Goal: Information Seeking & Learning: Learn about a topic

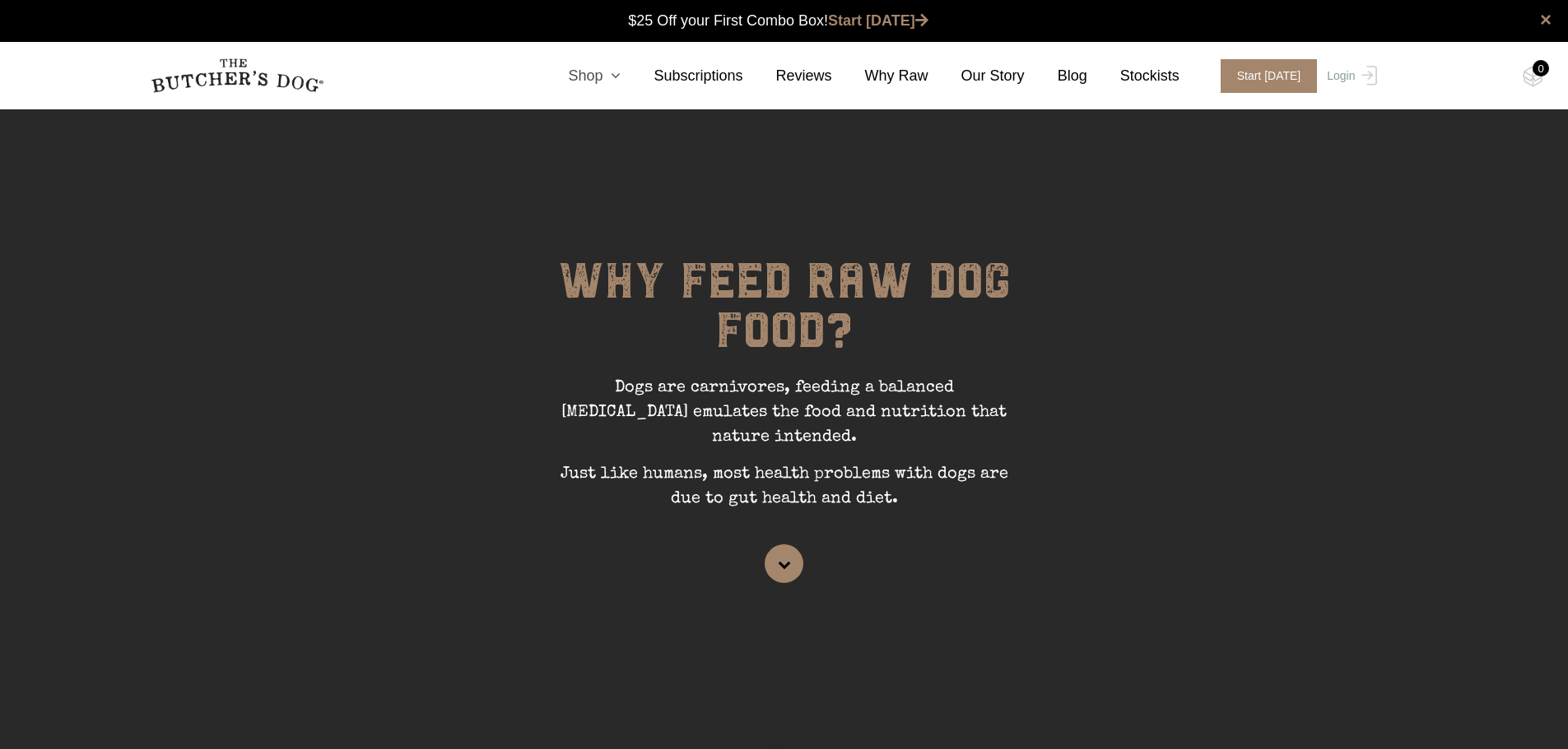
click at [621, 79] on icon at bounding box center [610, 76] width 18 height 15
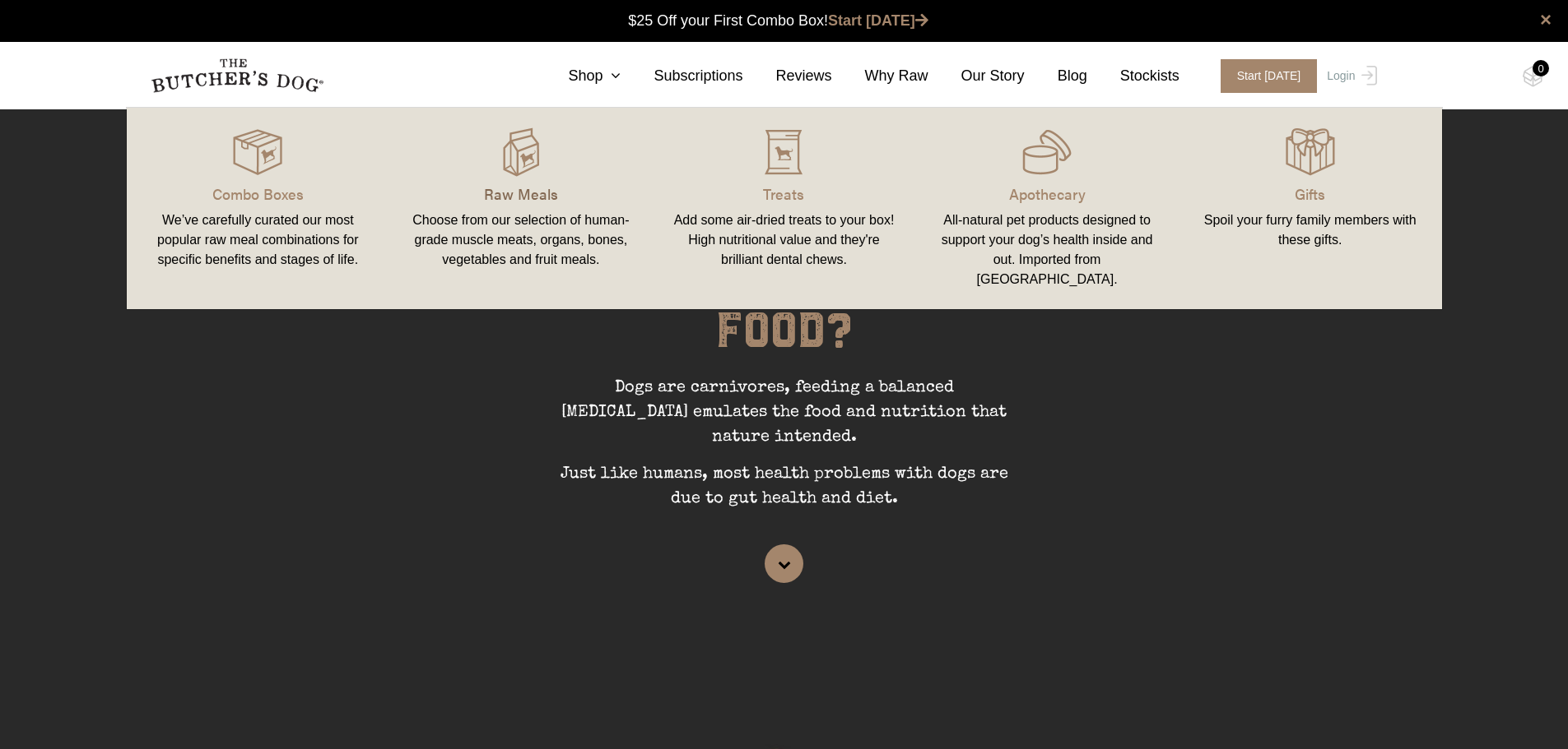
click at [520, 202] on p "Raw Meals" at bounding box center [520, 193] width 223 height 22
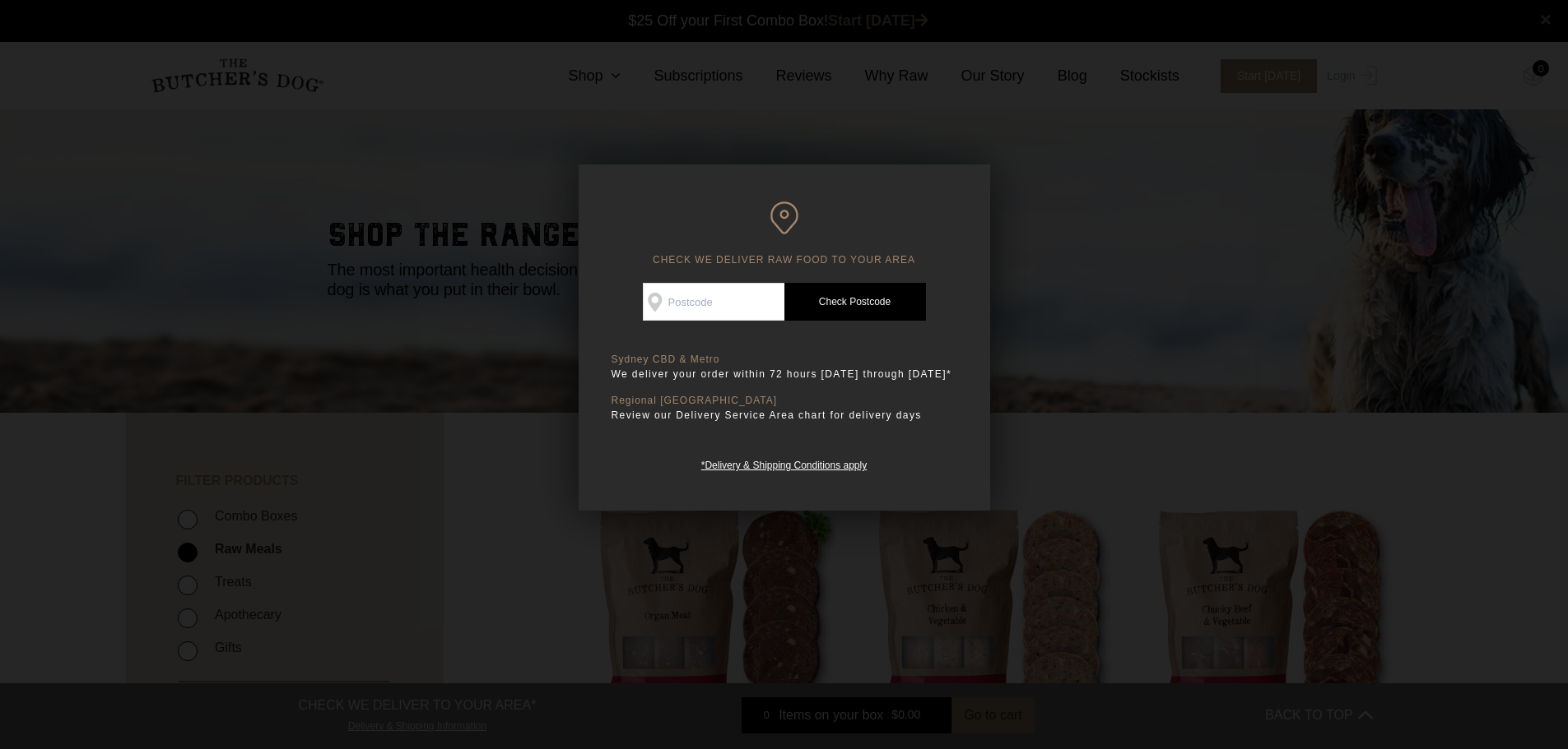
click at [737, 295] on input "Check Availability At" at bounding box center [713, 302] width 142 height 38
type input "2141"
click at [868, 315] on link "Check Postcode" at bounding box center [855, 302] width 142 height 38
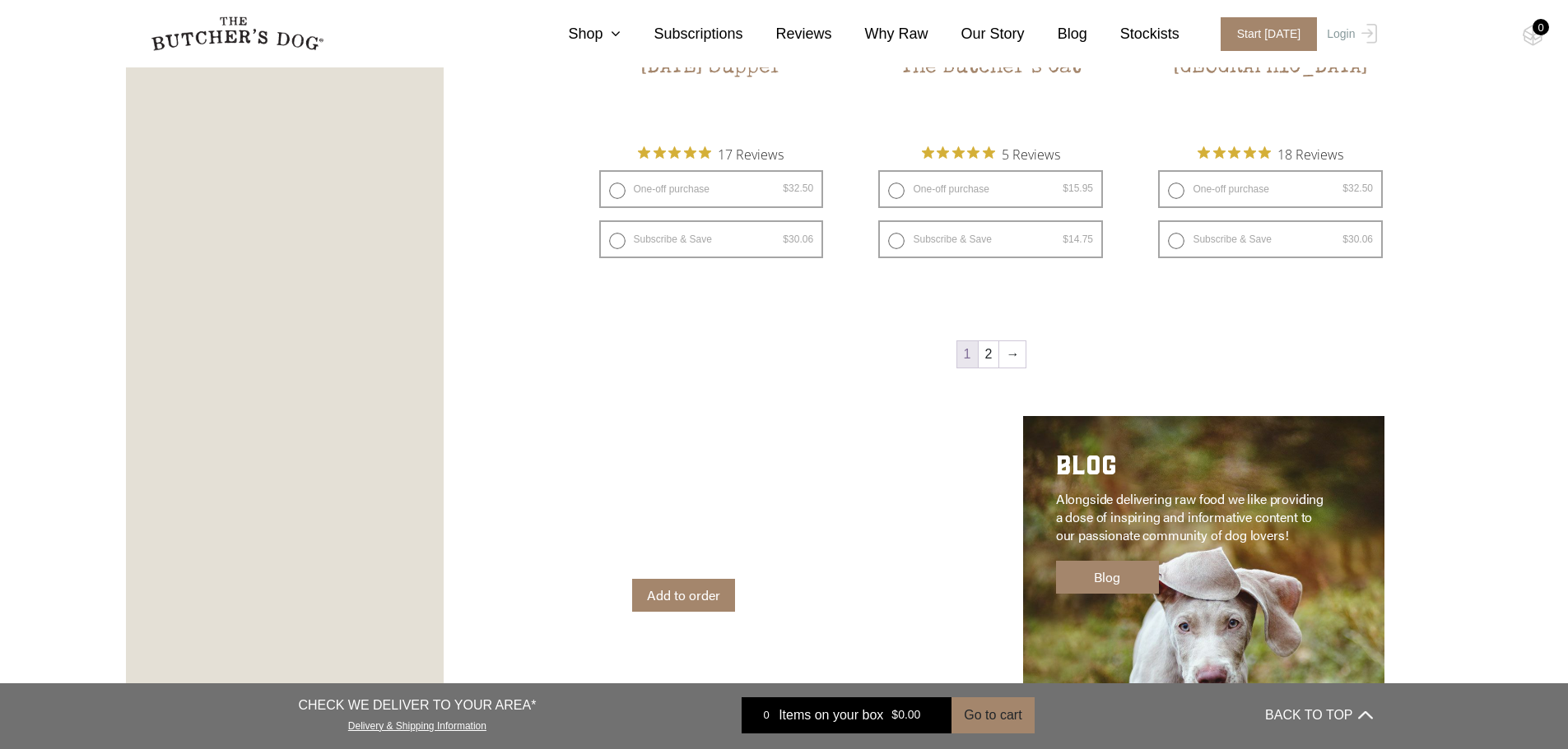
scroll to position [2303, 0]
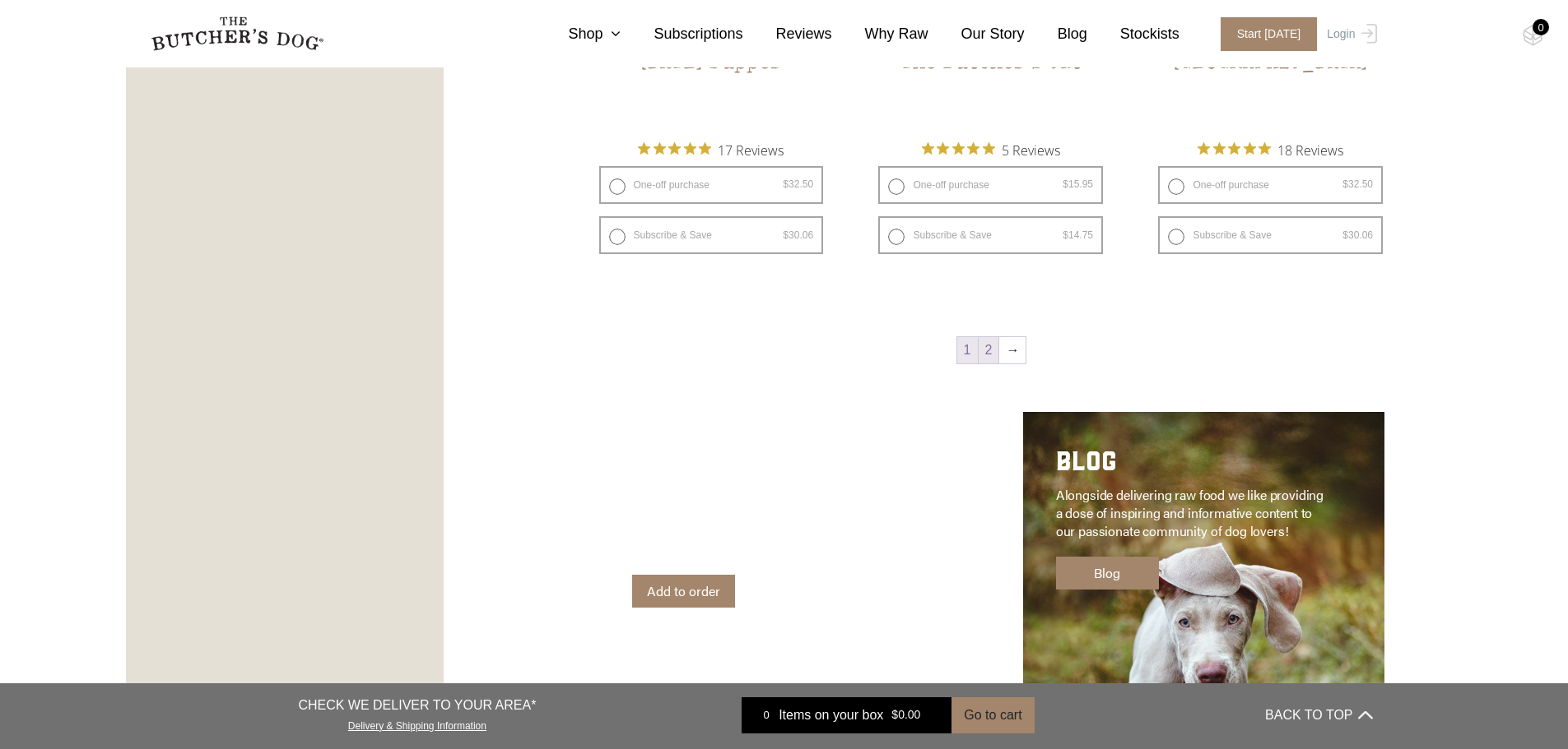
click at [981, 354] on link "2" at bounding box center [989, 351] width 21 height 27
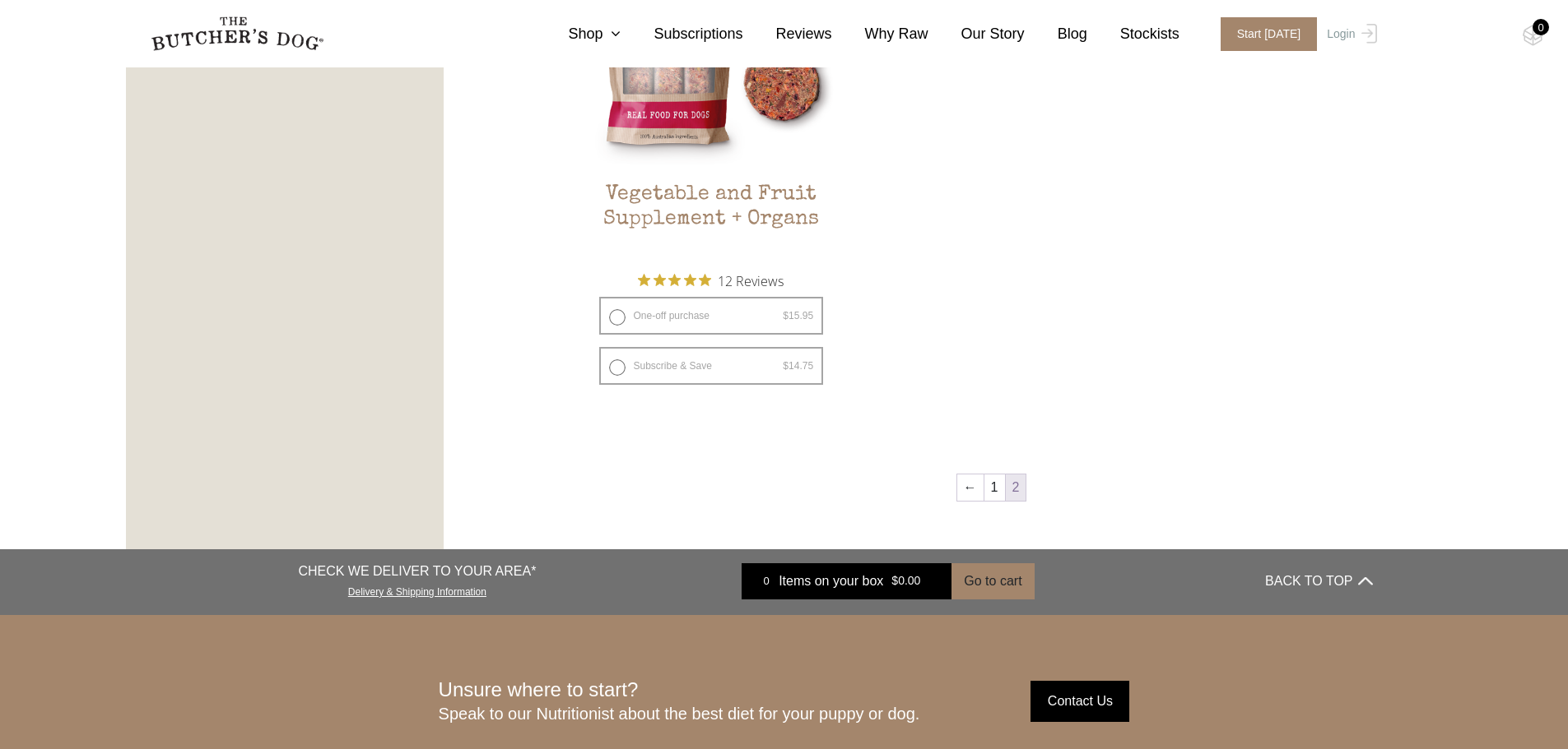
scroll to position [1152, 0]
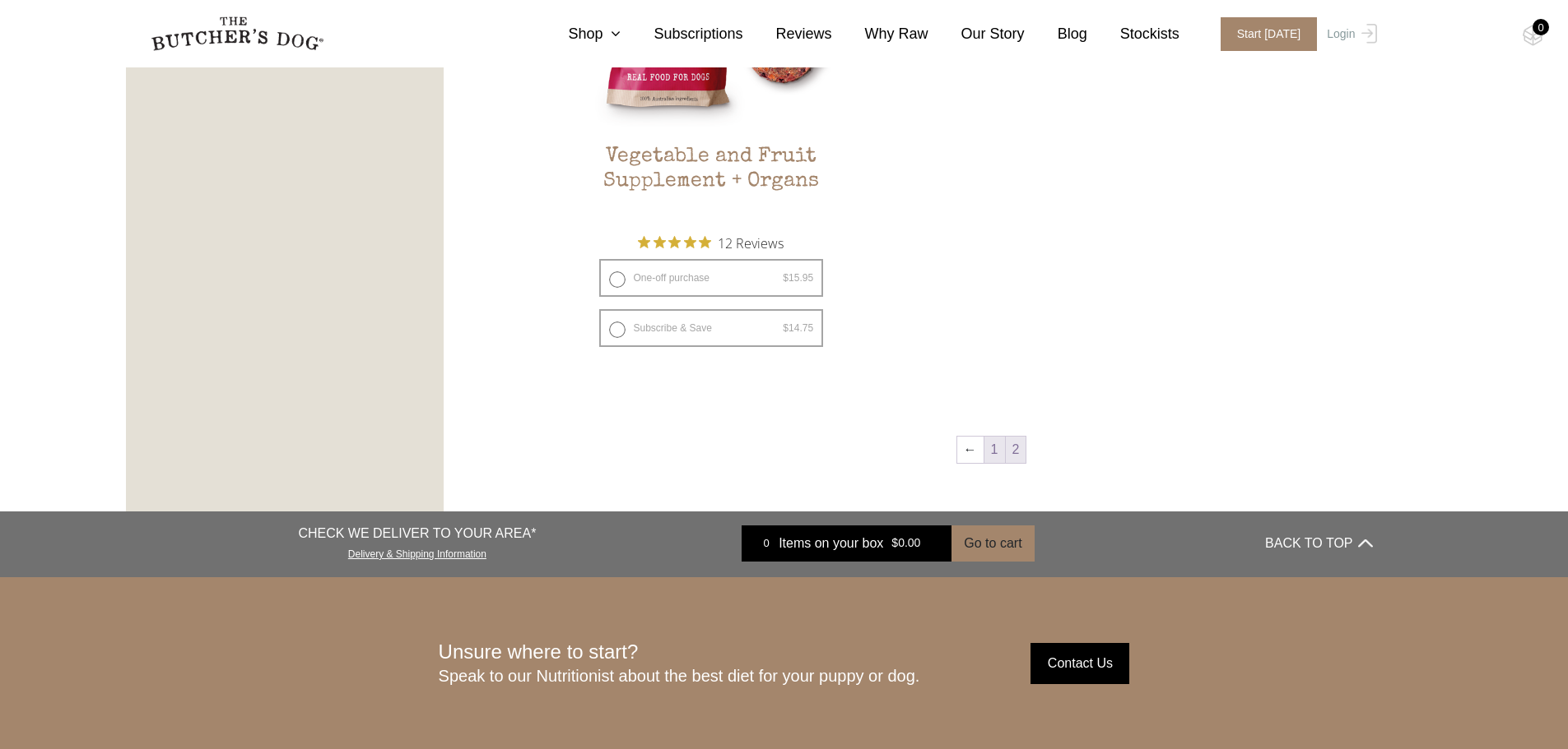
click at [989, 455] on link "1" at bounding box center [995, 451] width 21 height 27
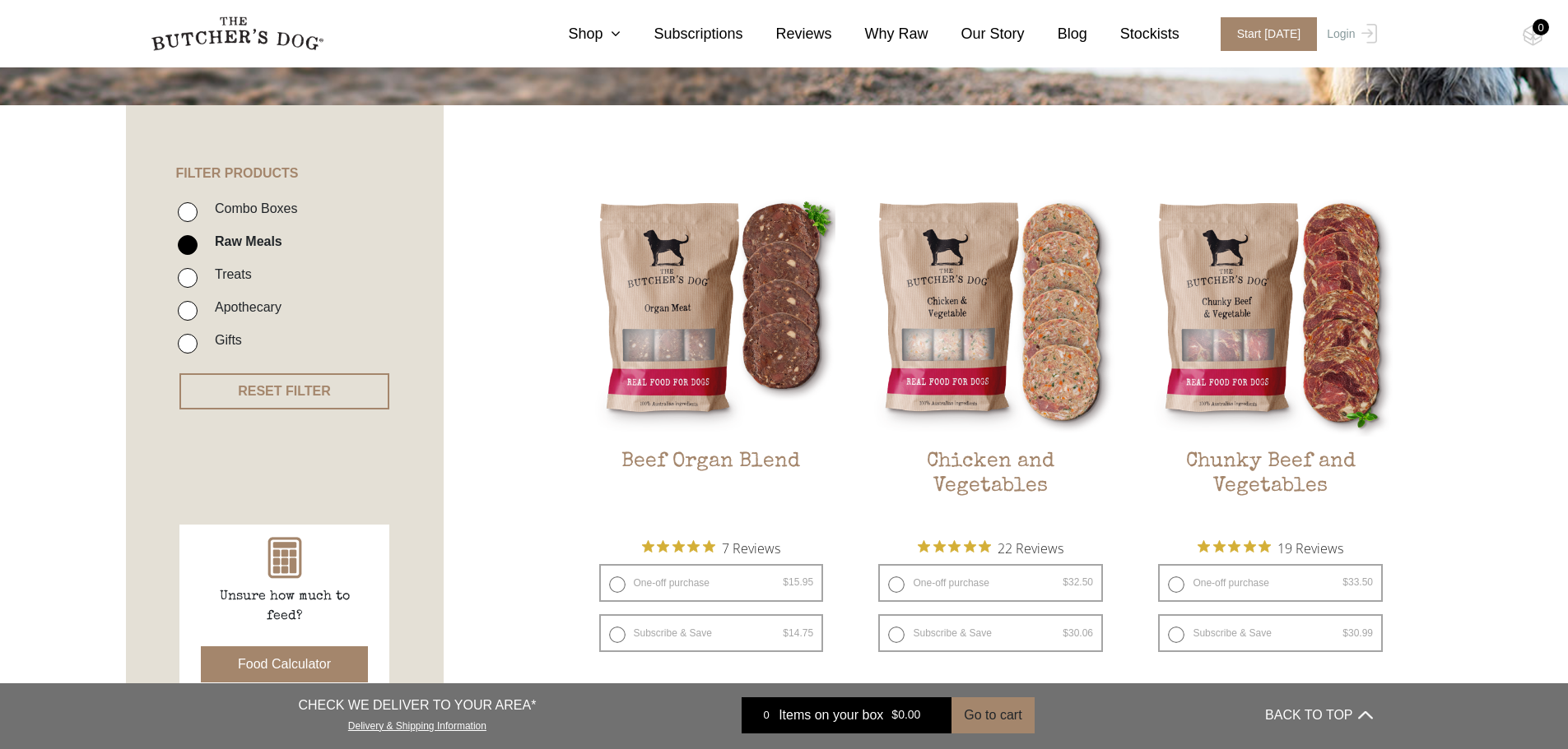
scroll to position [290, 0]
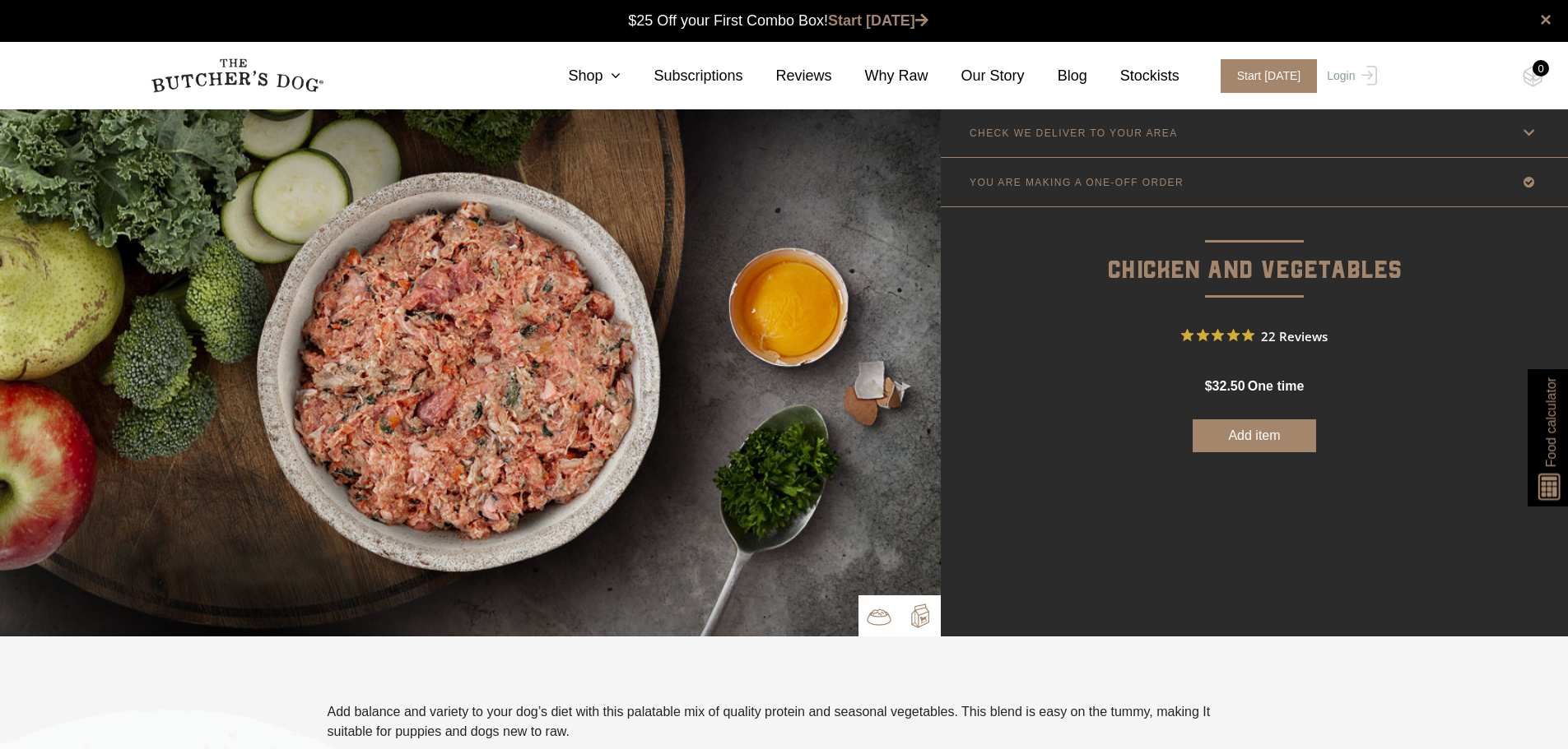
click at [928, 624] on img at bounding box center [920, 616] width 25 height 25
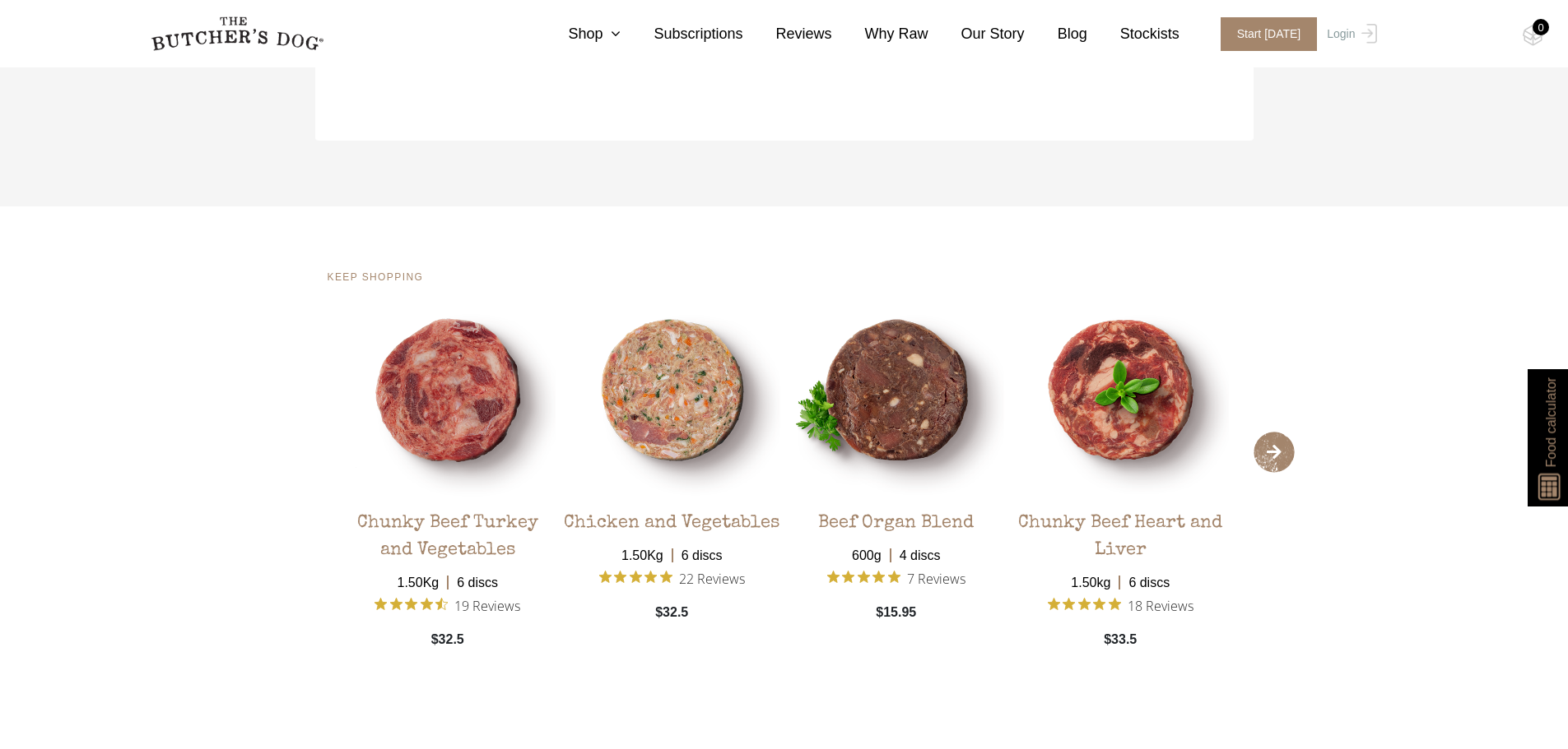
scroll to position [3372, 0]
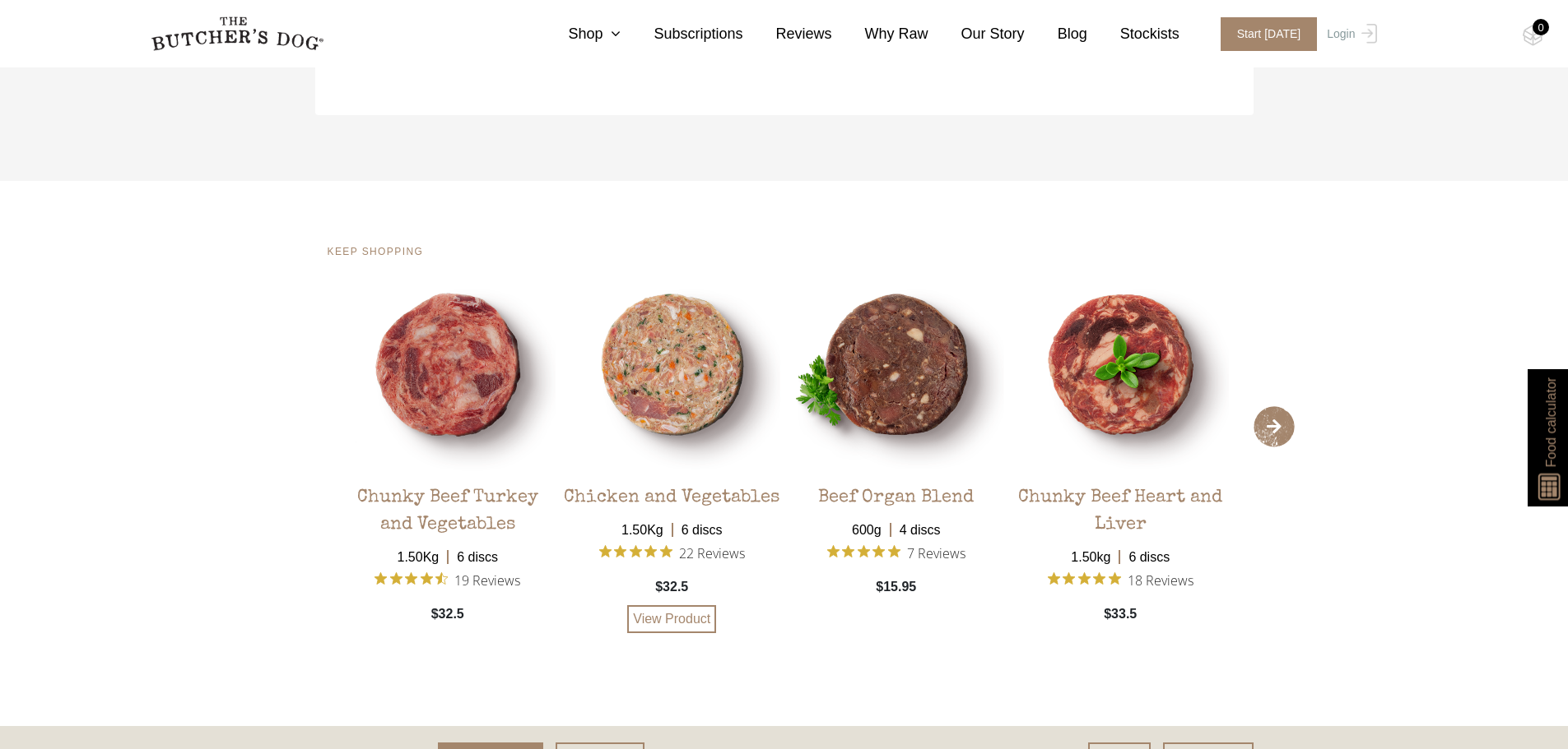
drag, startPoint x: 586, startPoint y: 263, endPoint x: 671, endPoint y: 468, distance: 221.9
click at [671, 468] on img at bounding box center [672, 365] width 217 height 217
click at [1283, 429] on span "›" at bounding box center [1273, 427] width 41 height 41
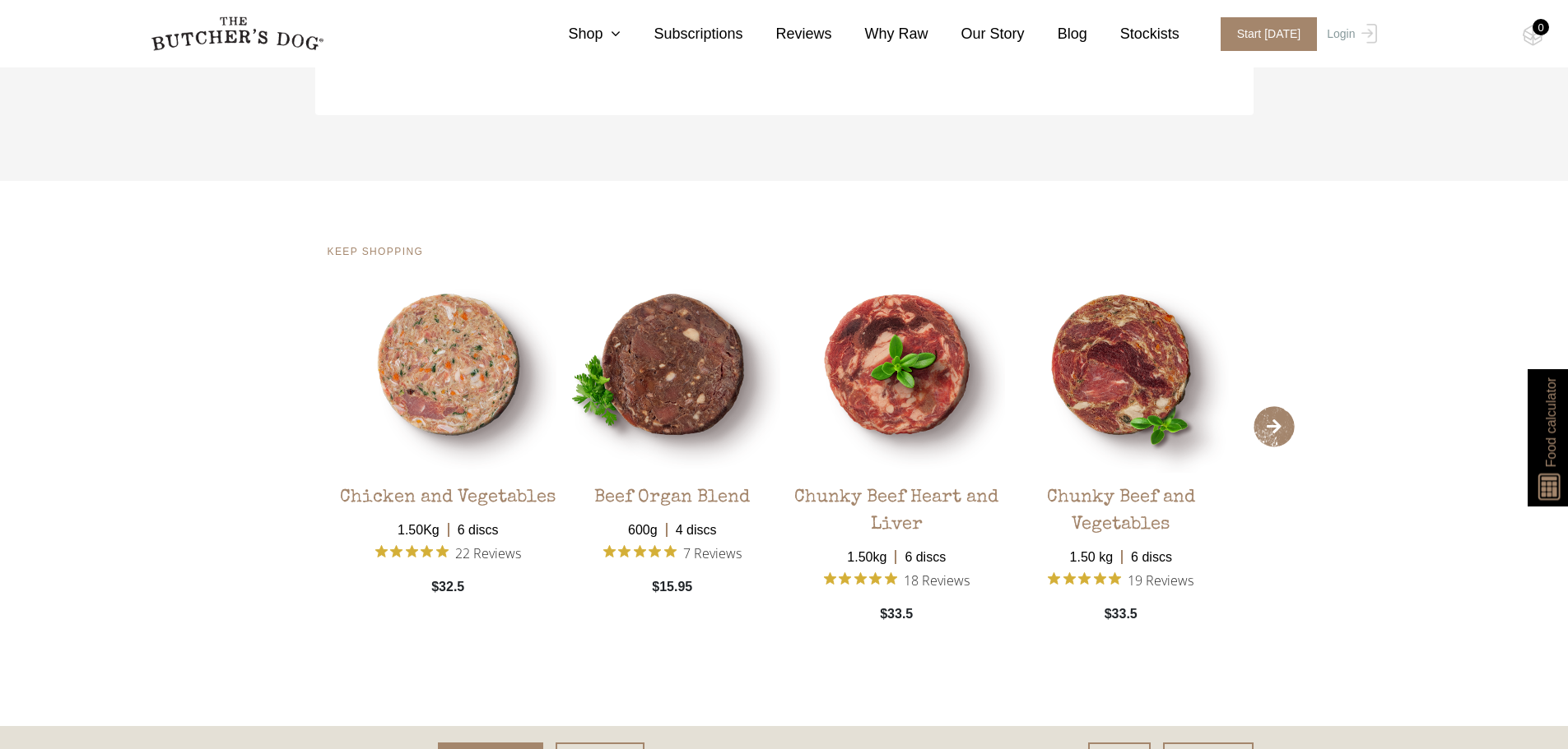
click at [1283, 429] on span "›" at bounding box center [1273, 427] width 41 height 41
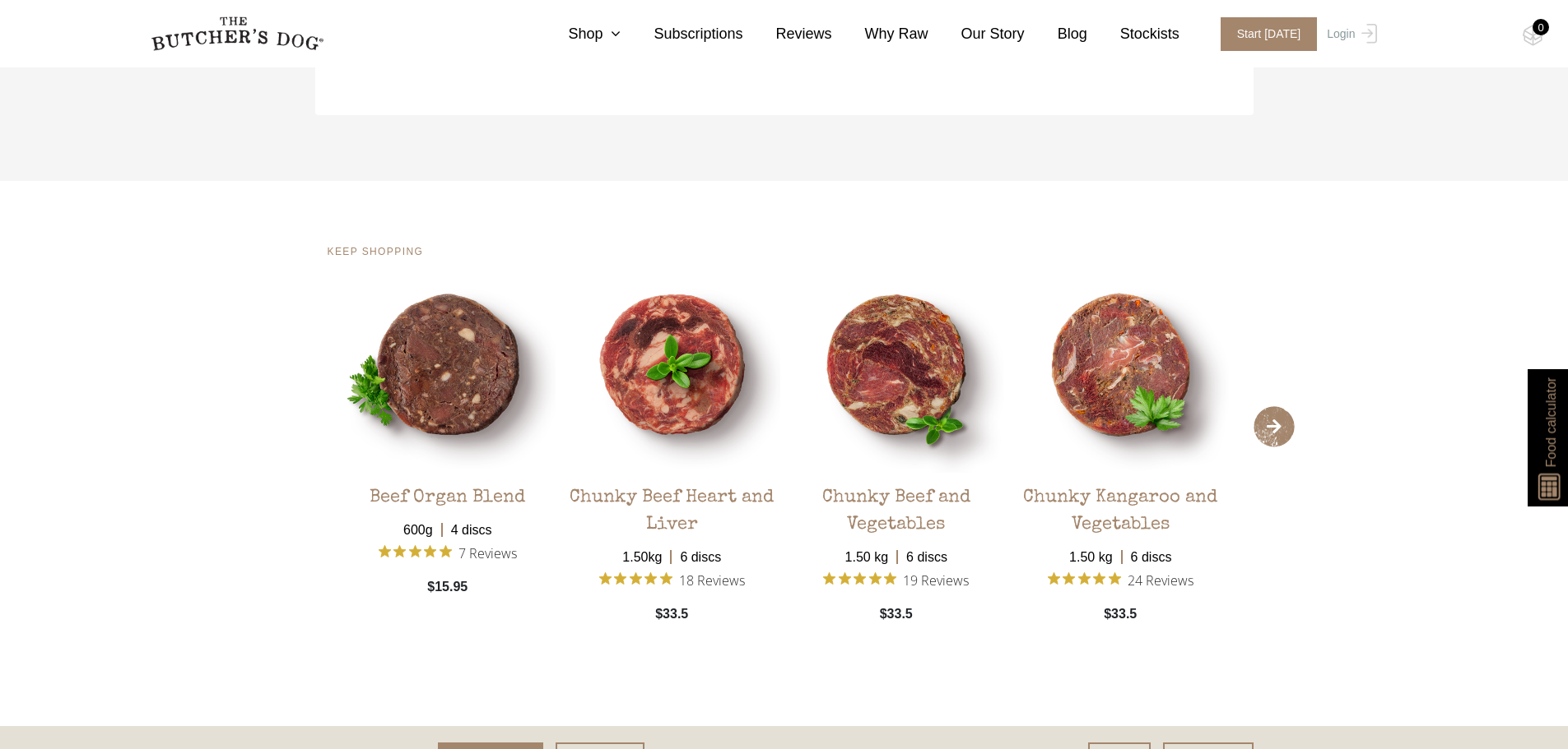
click at [1283, 429] on span "›" at bounding box center [1273, 427] width 41 height 41
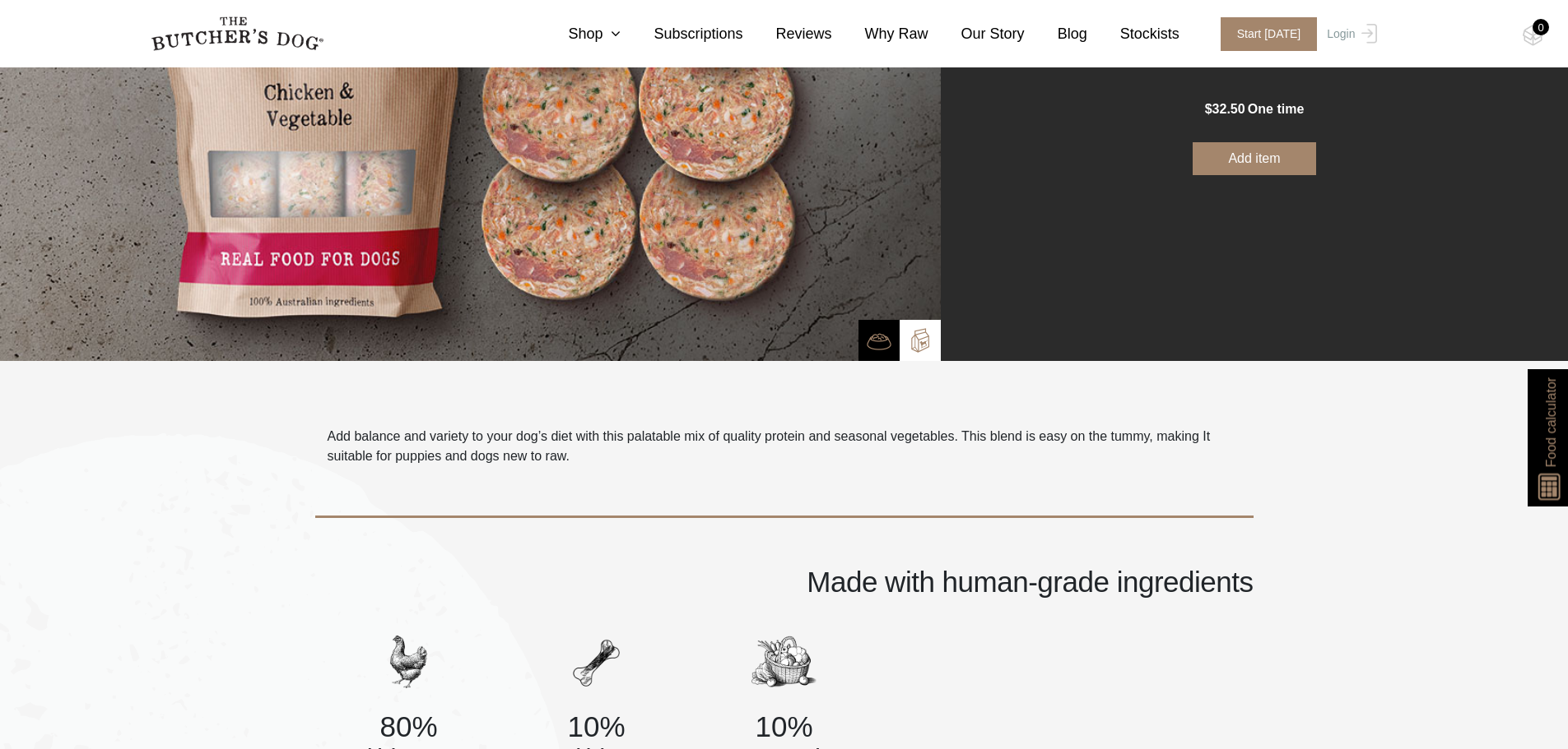
scroll to position [267, 0]
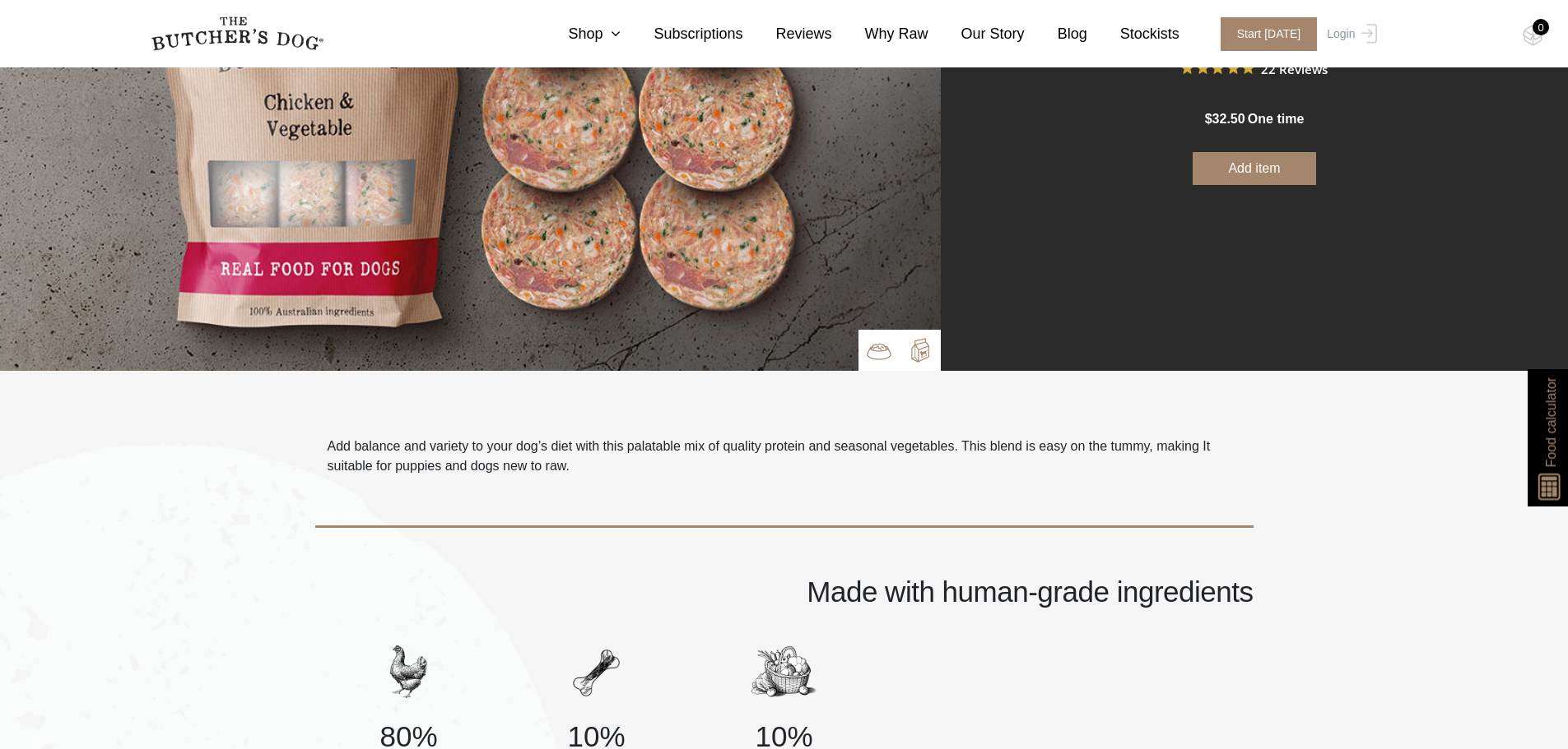
click at [874, 349] on img at bounding box center [879, 352] width 25 height 25
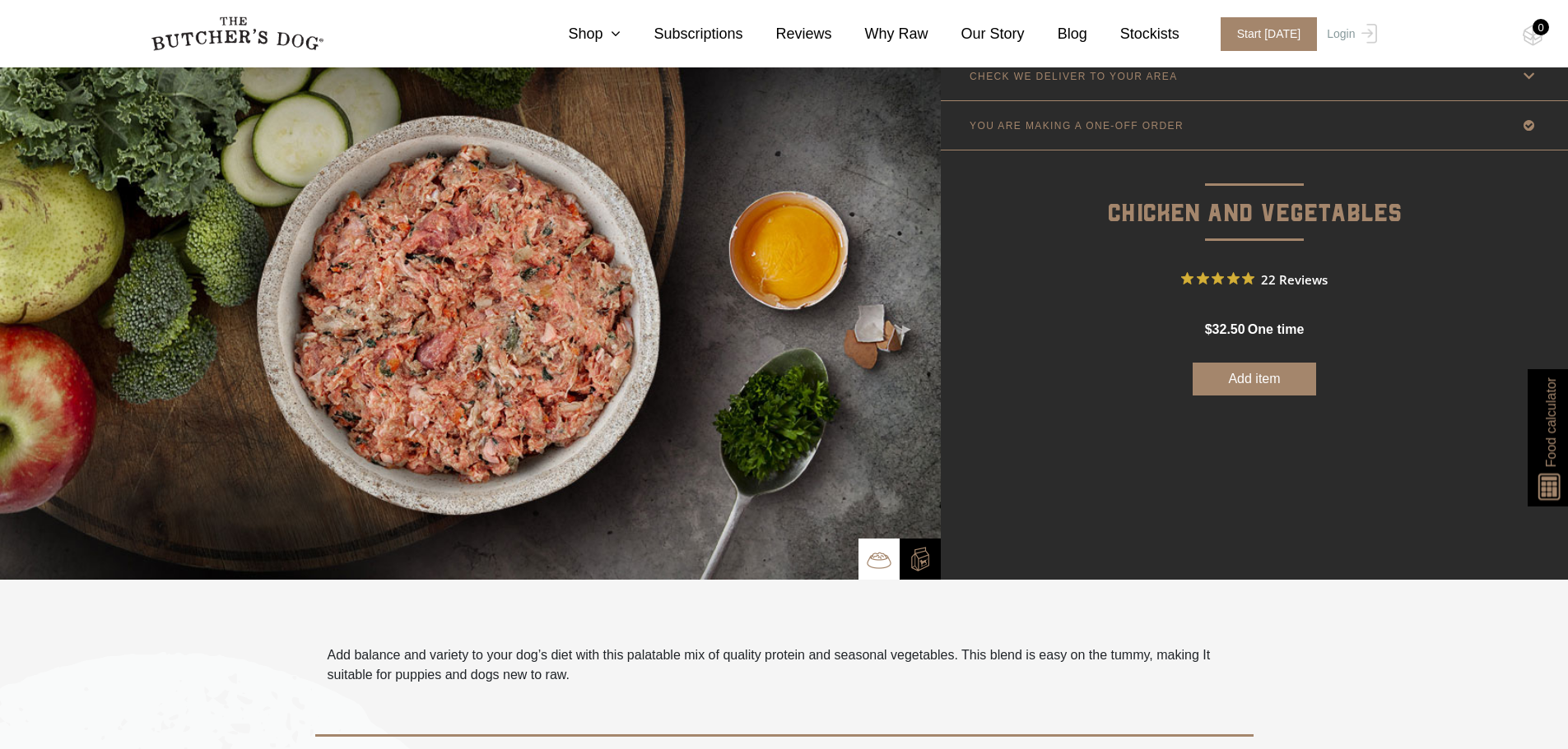
scroll to position [19, 0]
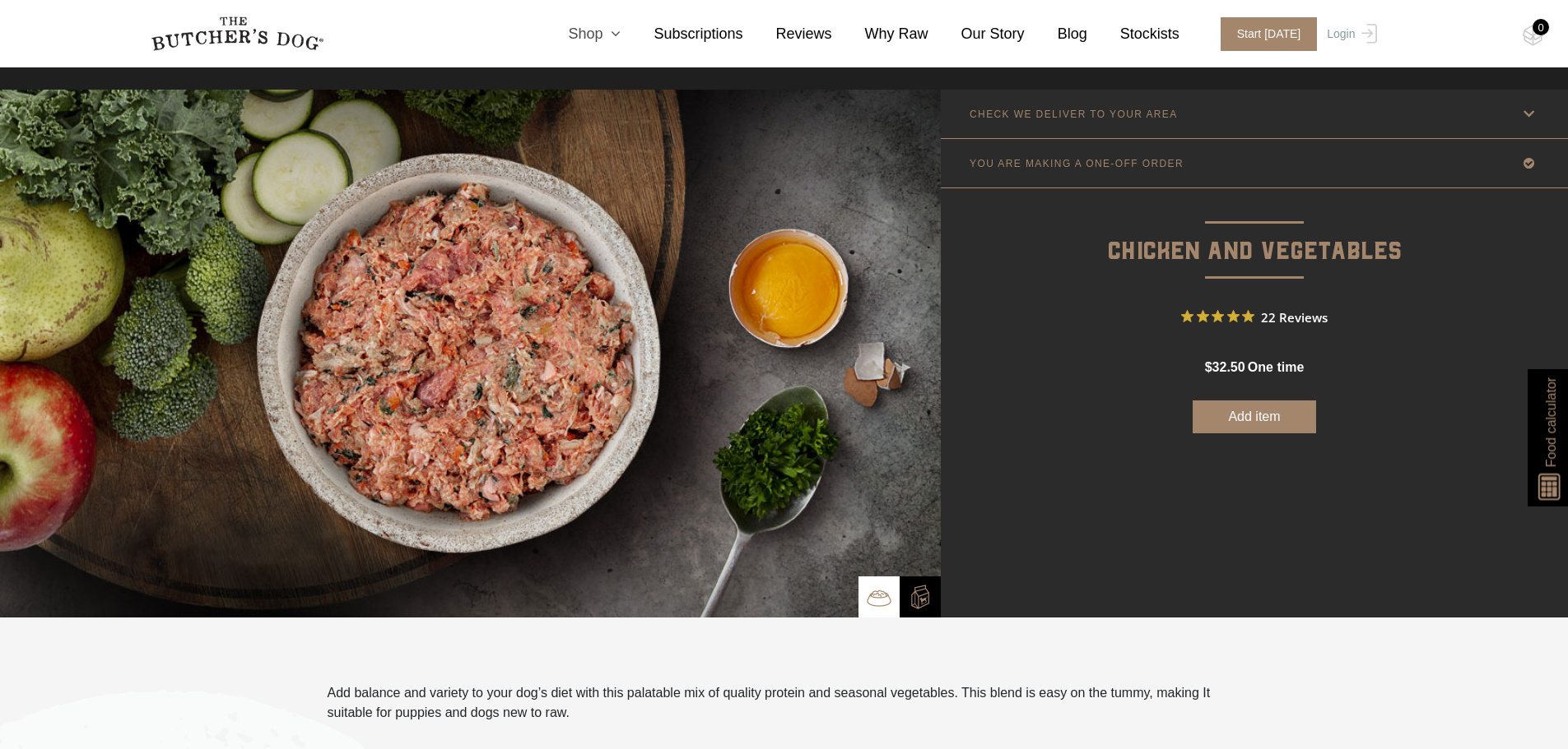
click at [621, 33] on icon at bounding box center [610, 34] width 18 height 15
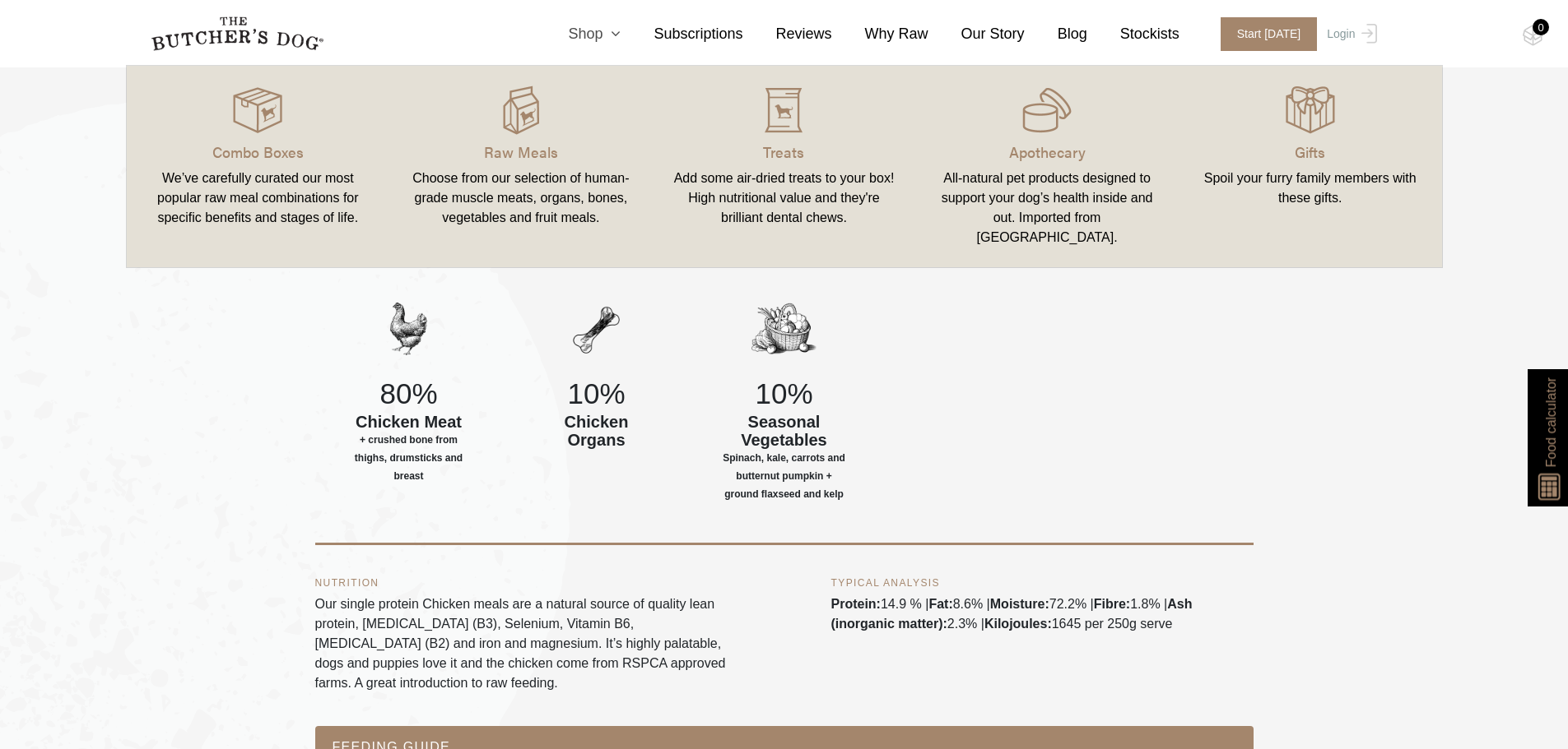
scroll to position [1006, 0]
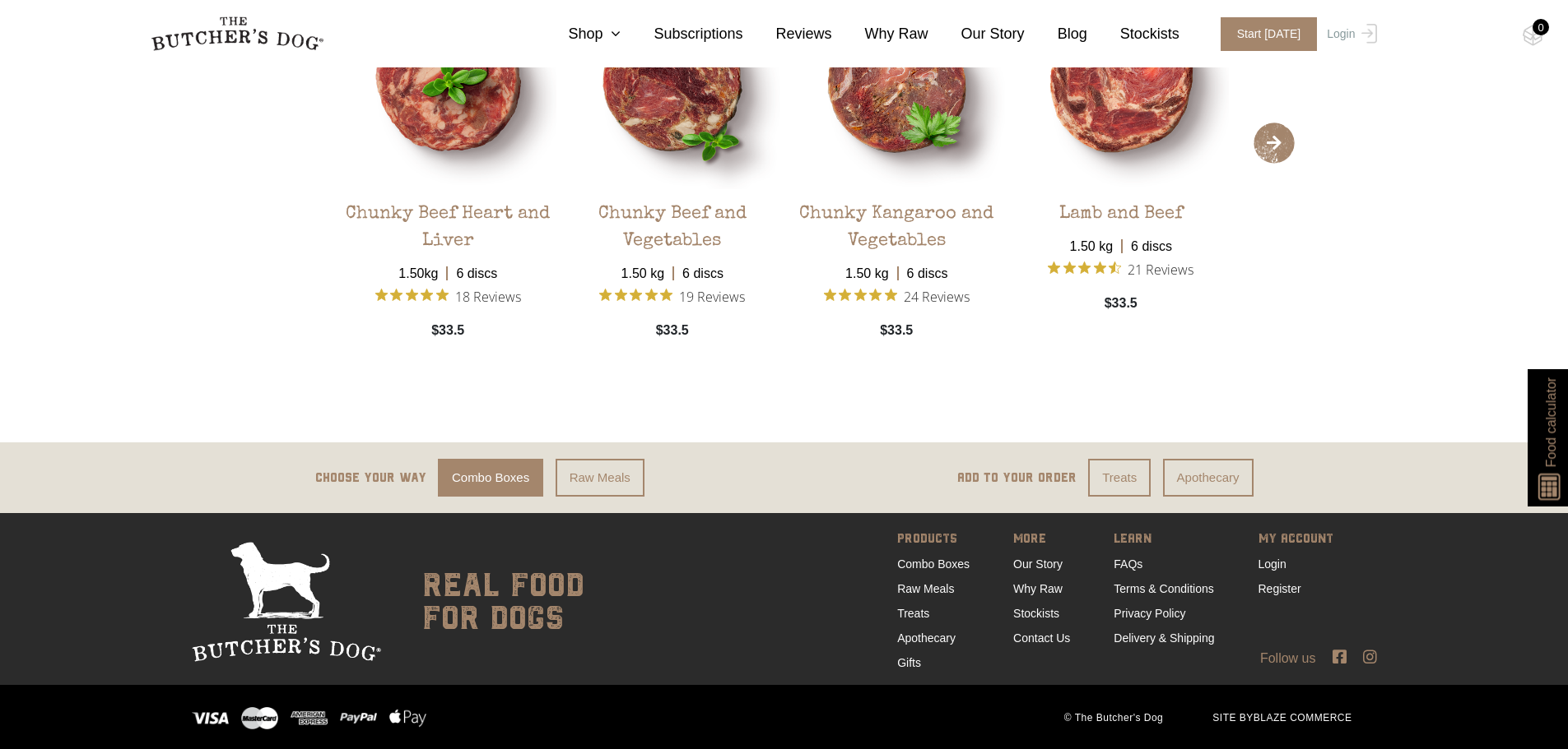
scroll to position [3659, 0]
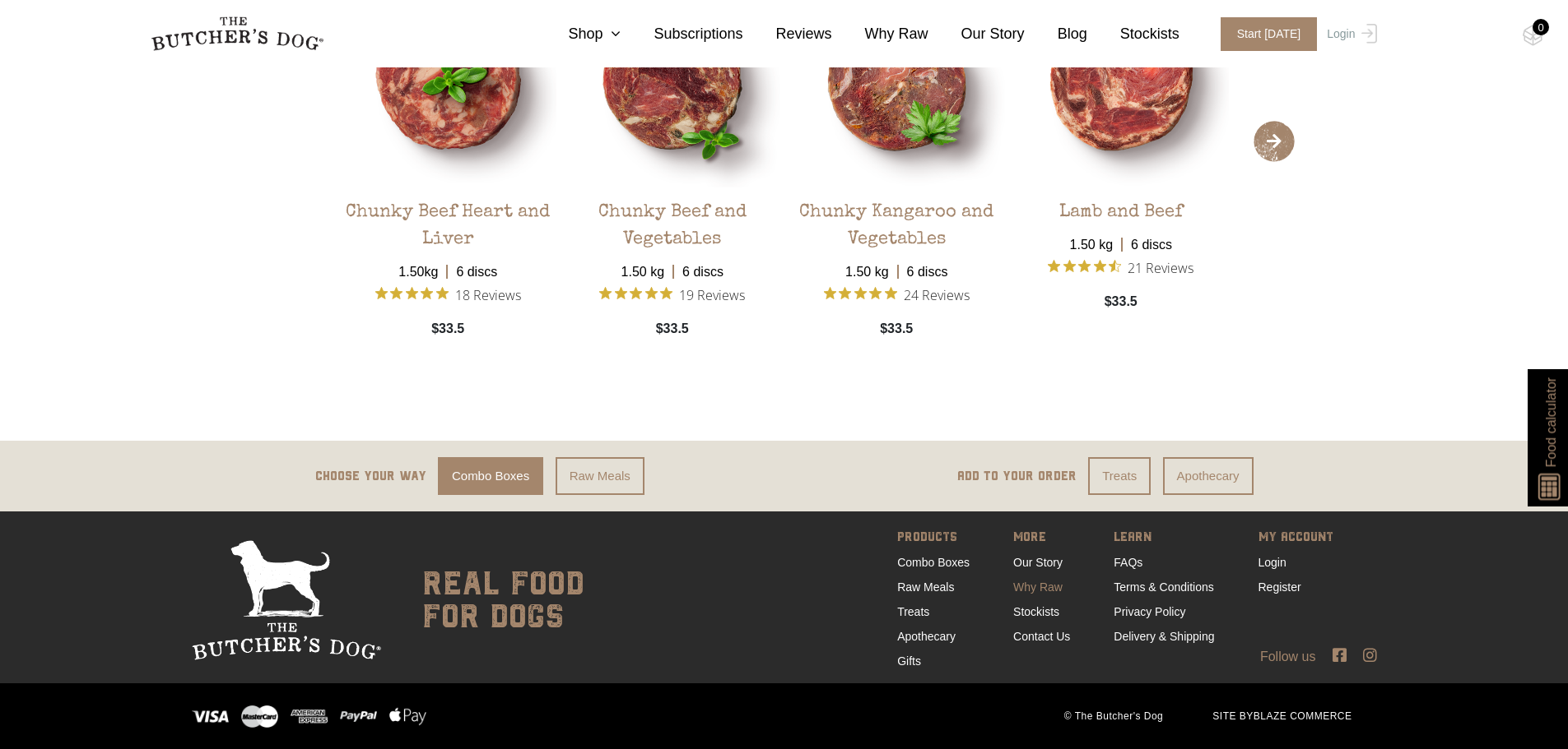
click at [1029, 585] on link "Why Raw" at bounding box center [1037, 587] width 49 height 13
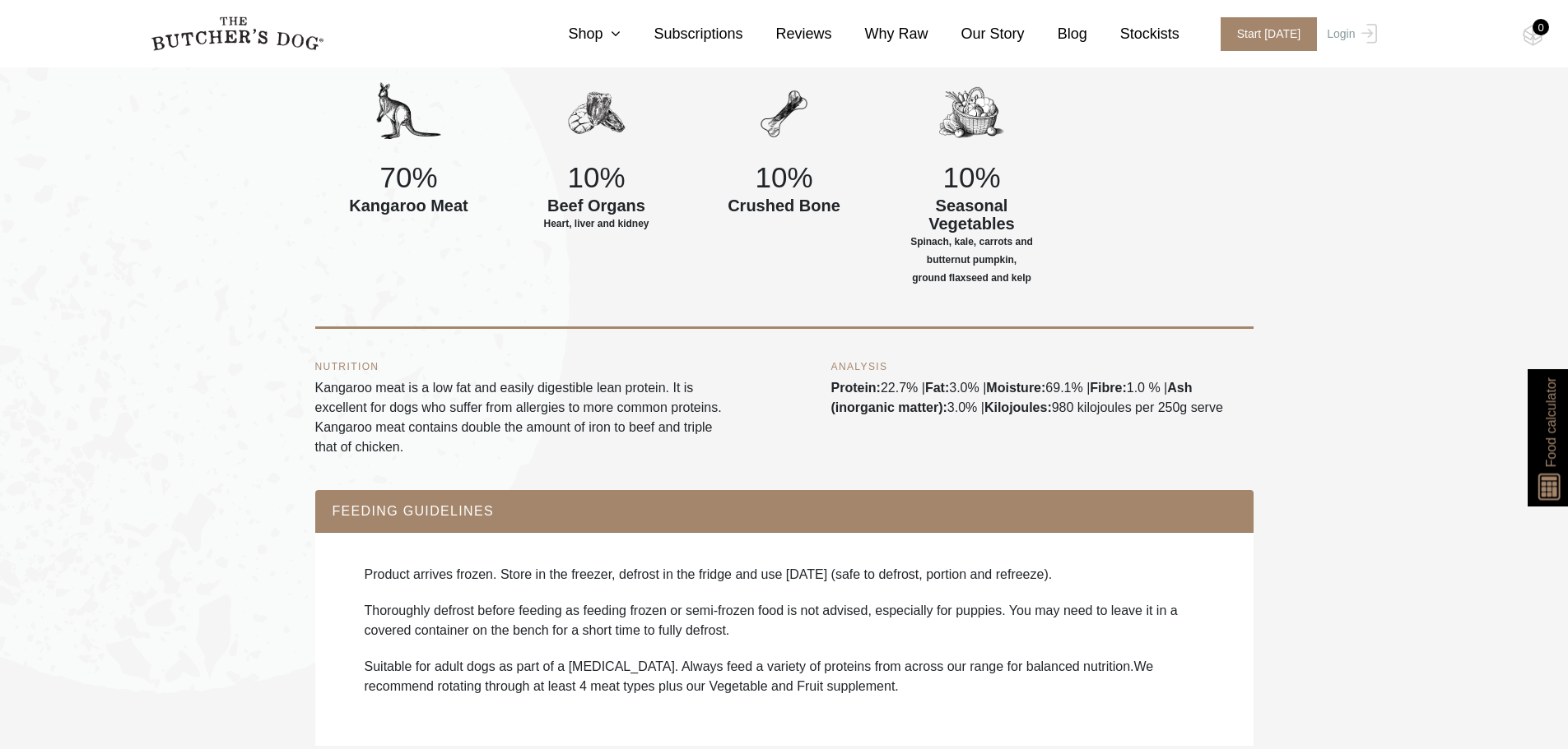
scroll to position [740, 0]
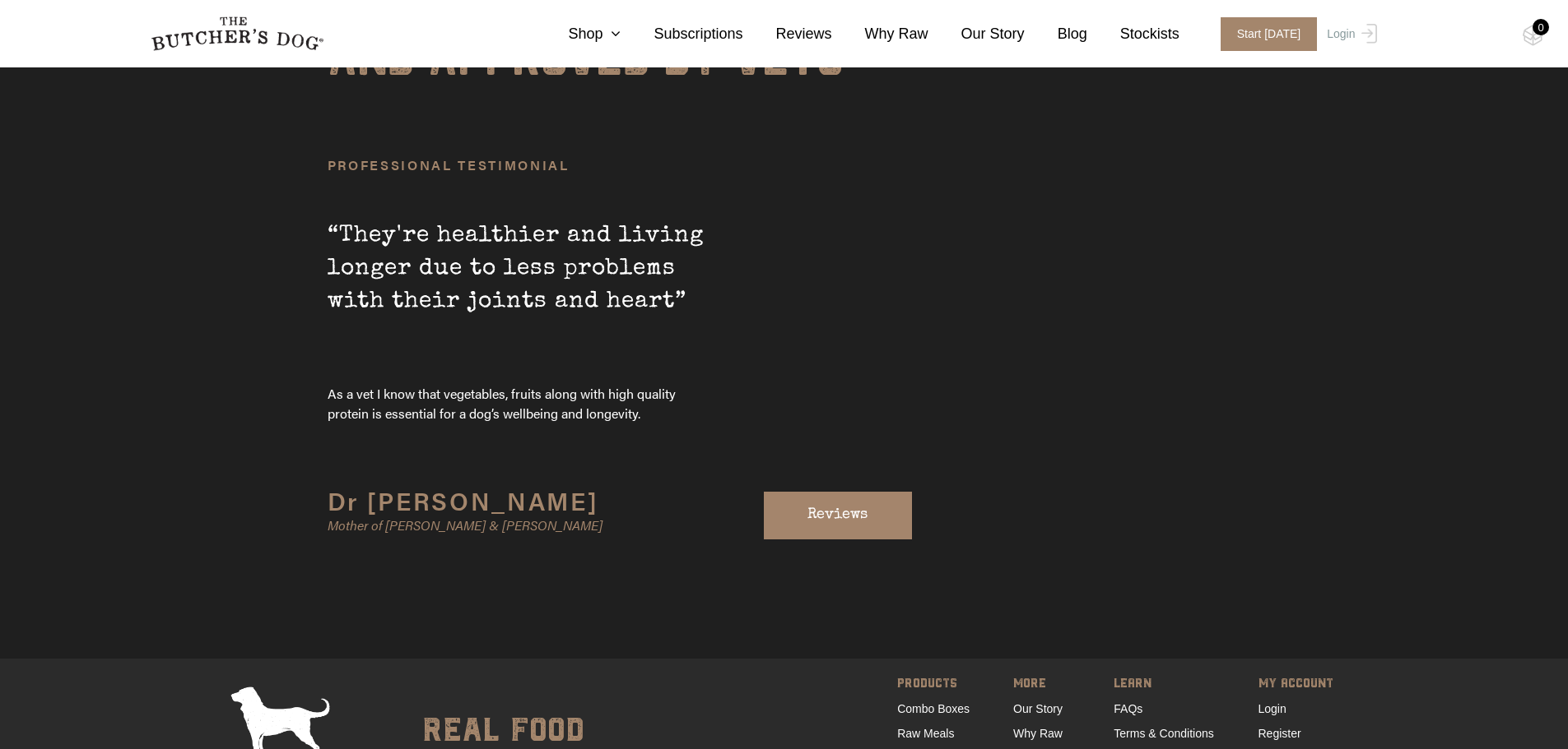
scroll to position [5648, 0]
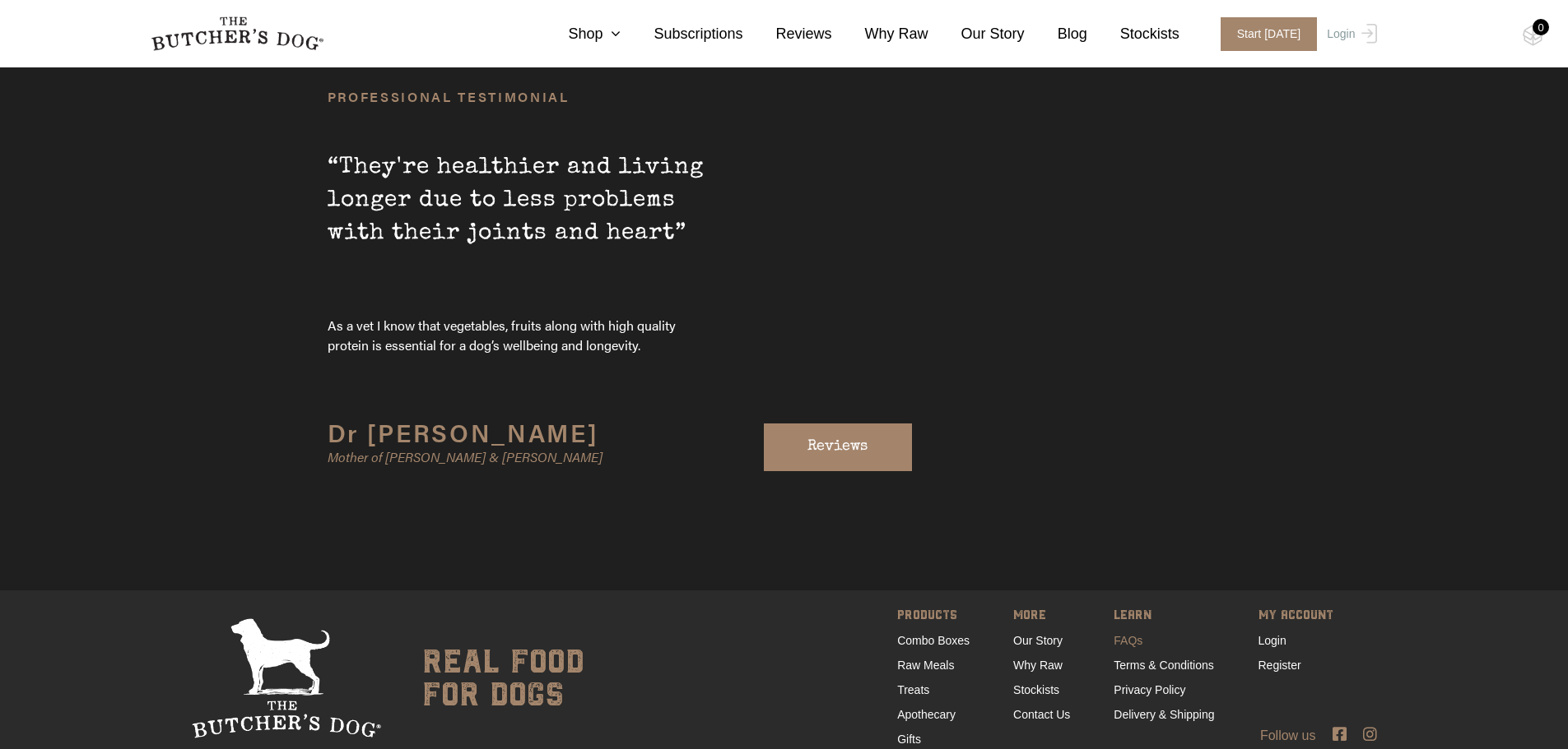
click at [1123, 634] on link "FAQs" at bounding box center [1128, 641] width 29 height 13
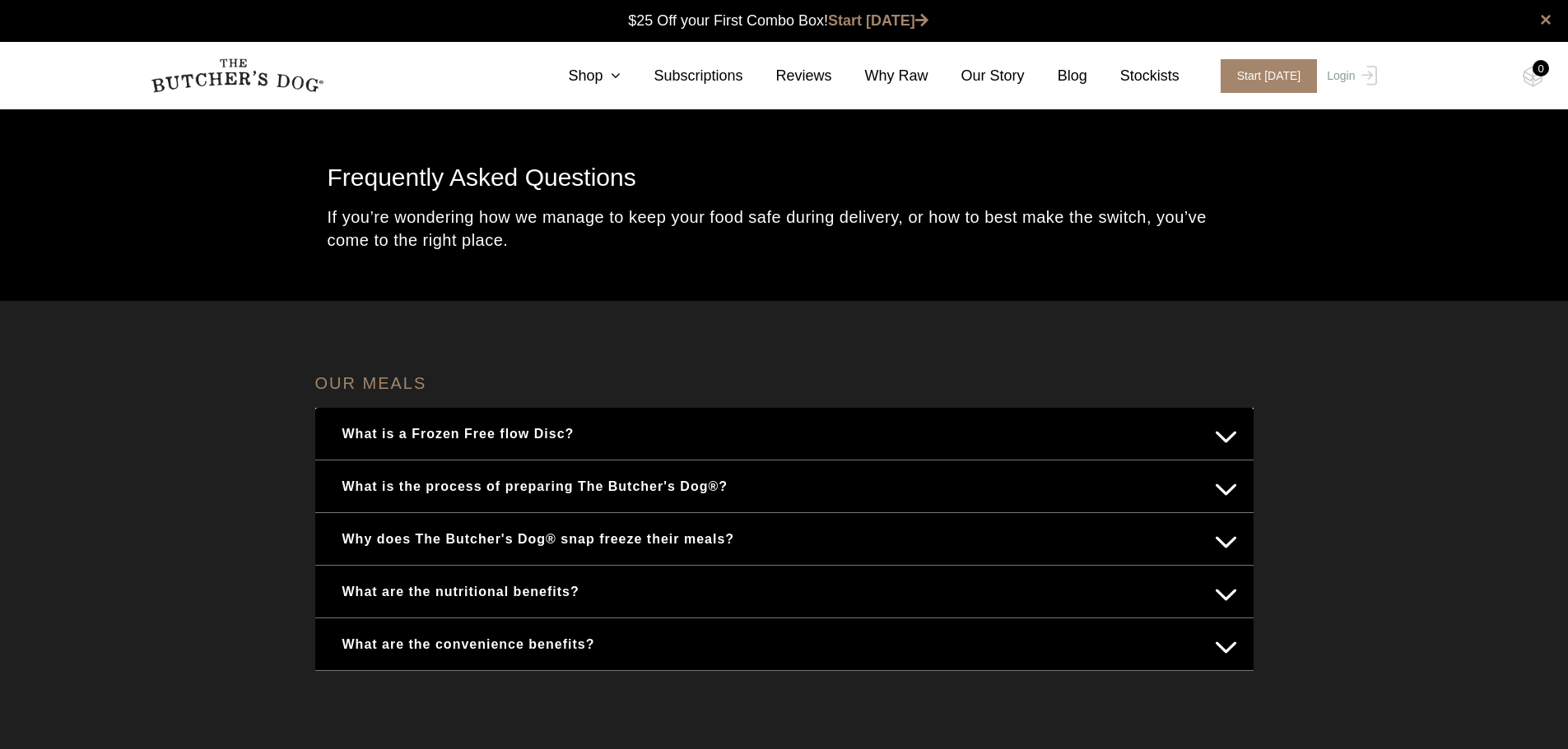
click at [493, 437] on button "What is a Frozen Free flow Disc?" at bounding box center [784, 434] width 905 height 32
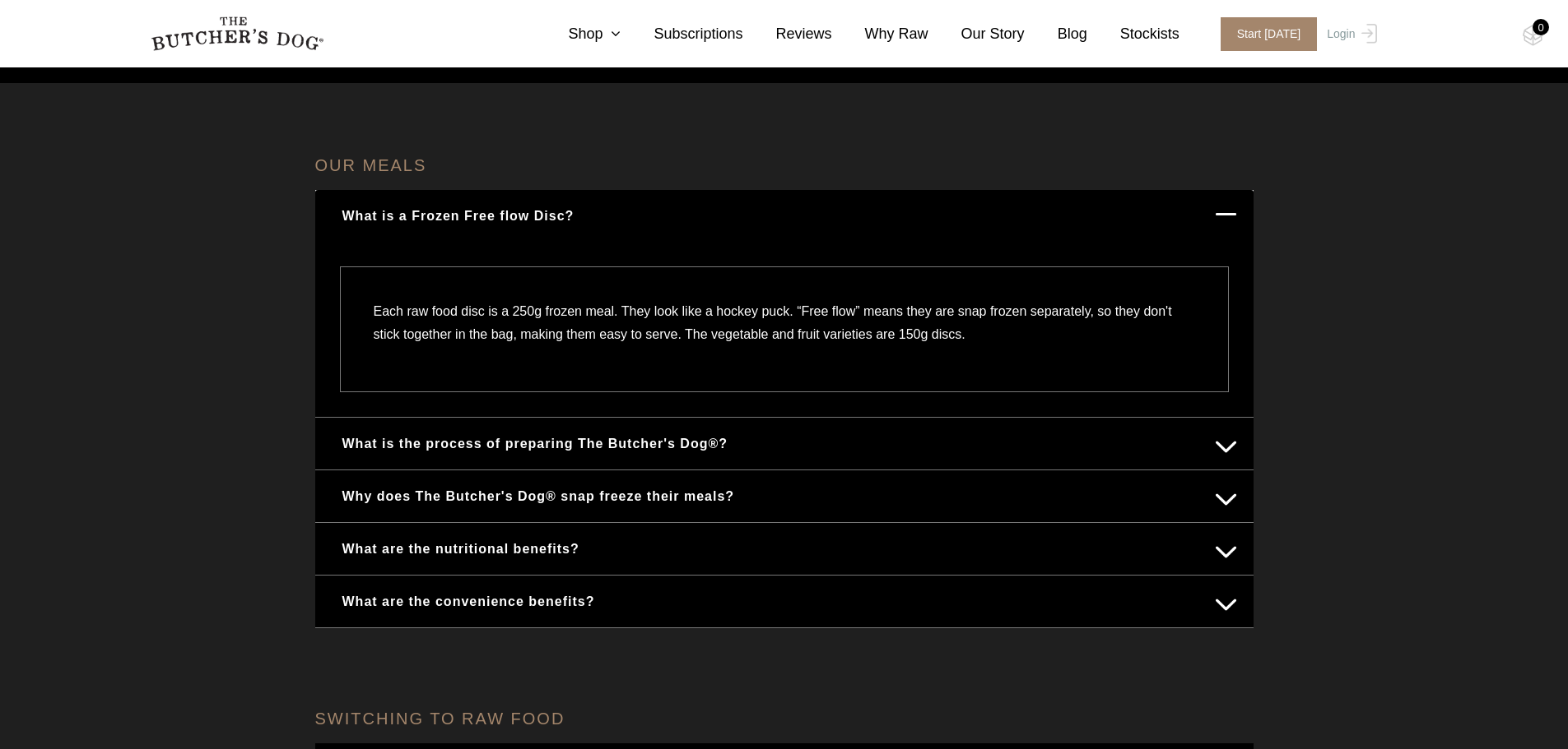
scroll to position [247, 0]
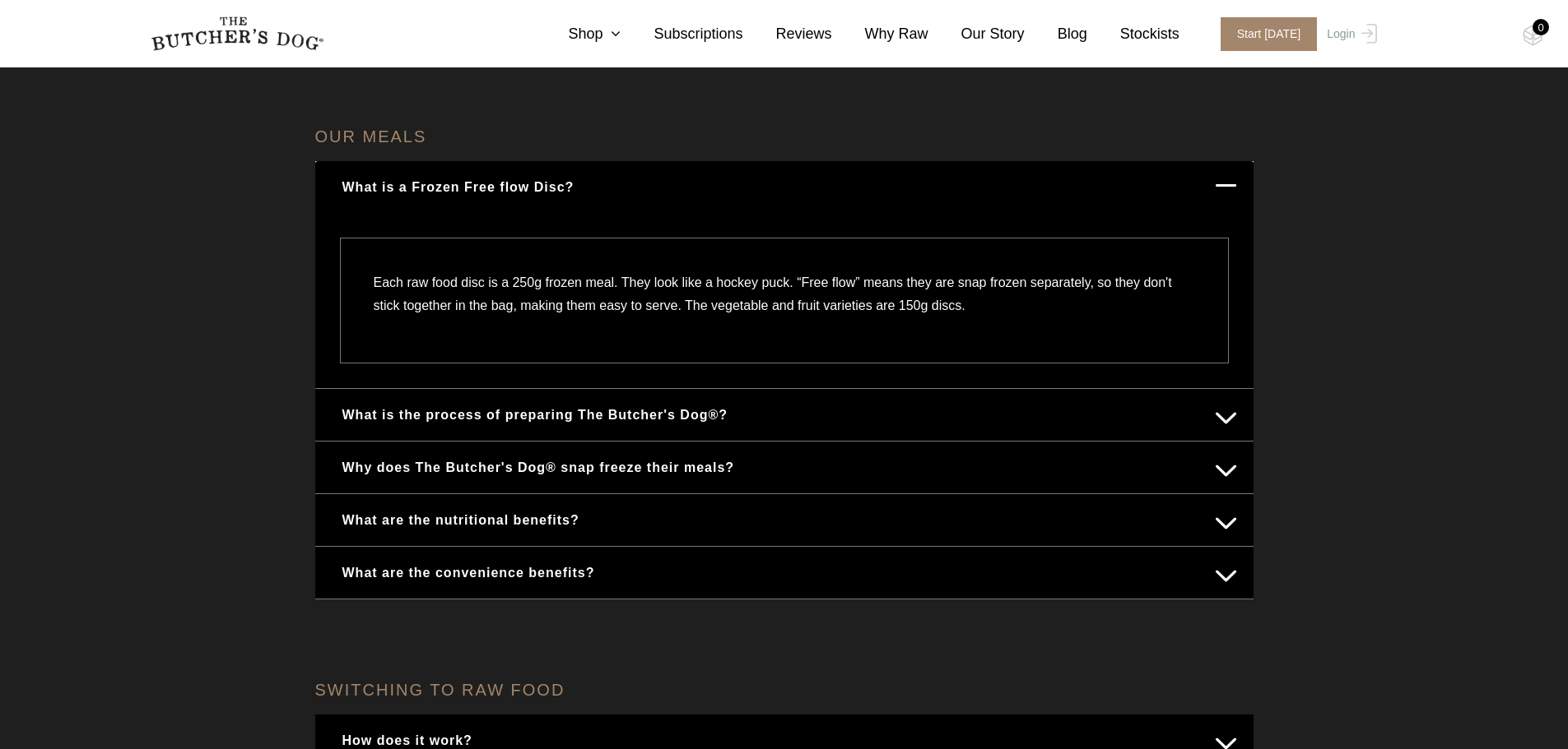
click at [436, 459] on button "Why does The Butcher's Dog® snap freeze their meals?" at bounding box center [784, 468] width 905 height 32
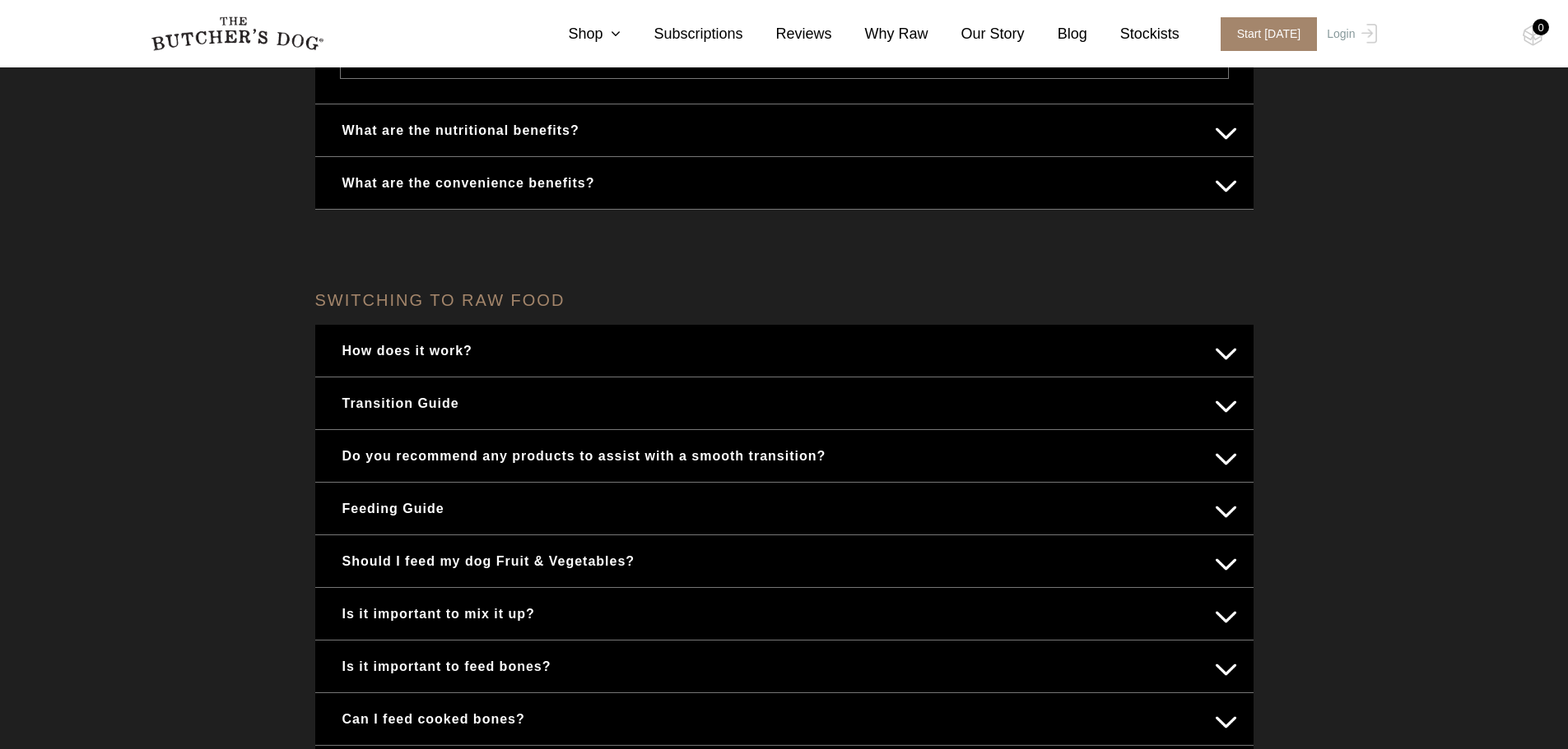
scroll to position [658, 0]
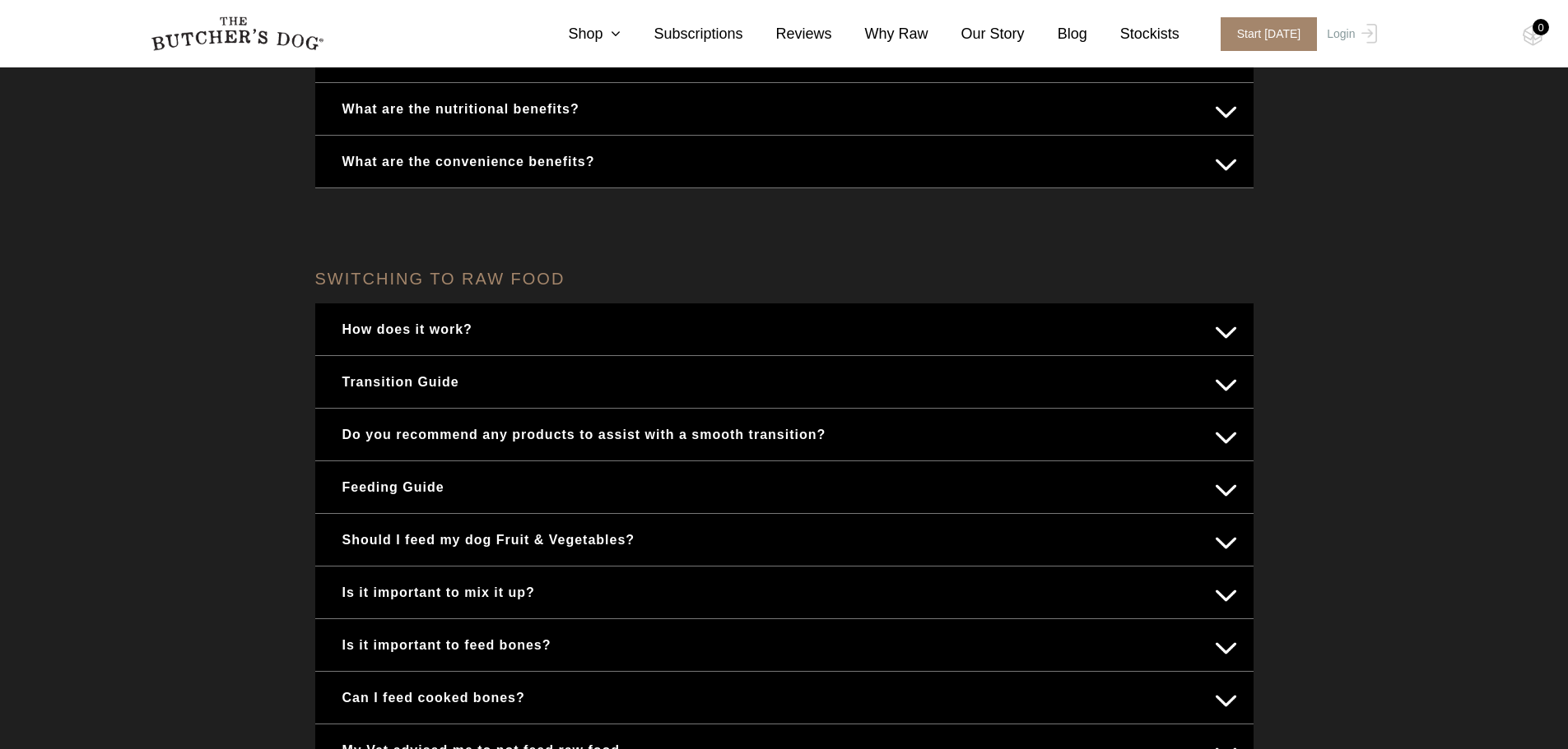
click at [379, 492] on button "Feeding Guide" at bounding box center [784, 488] width 905 height 32
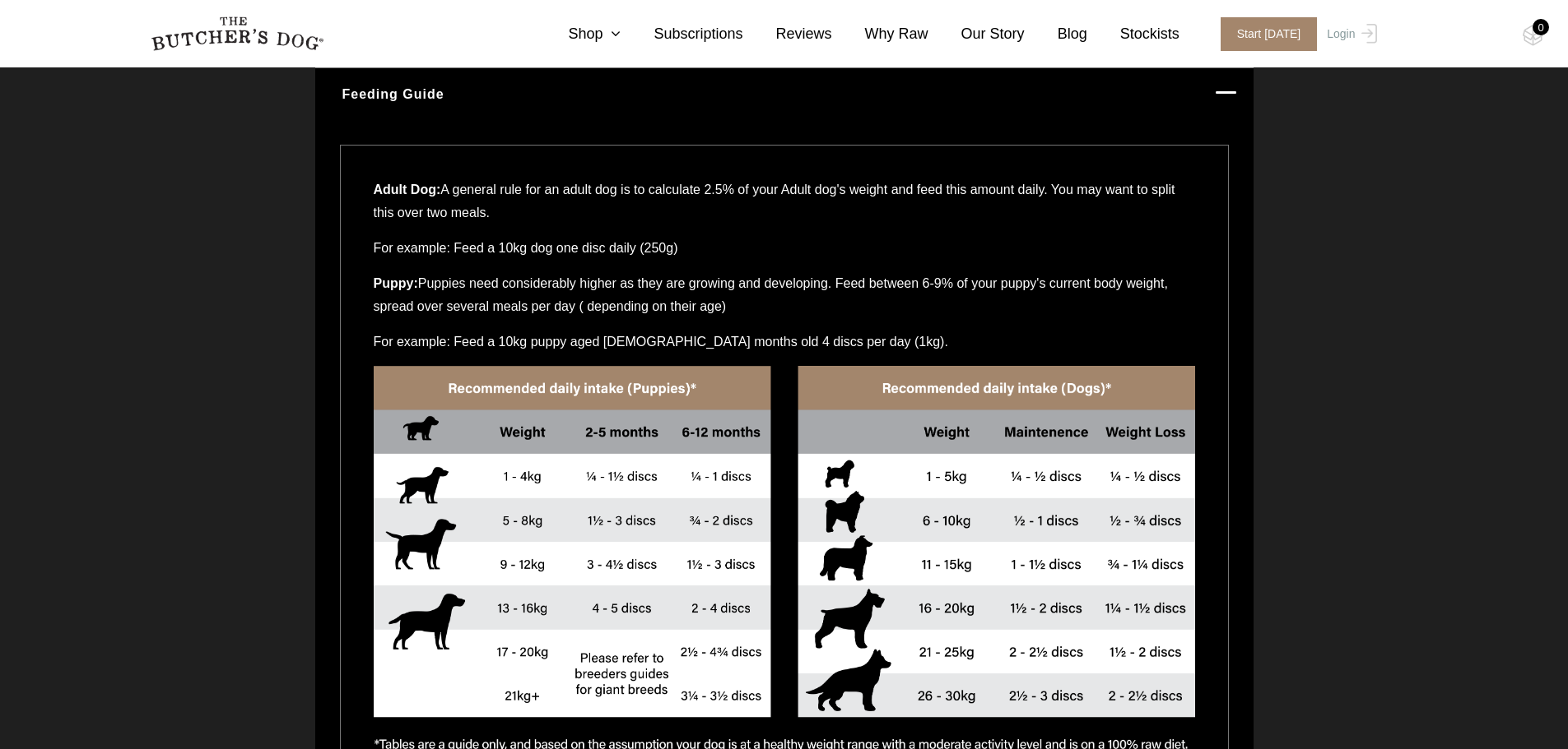
scroll to position [905, 0]
